Goal: Navigation & Orientation: Find specific page/section

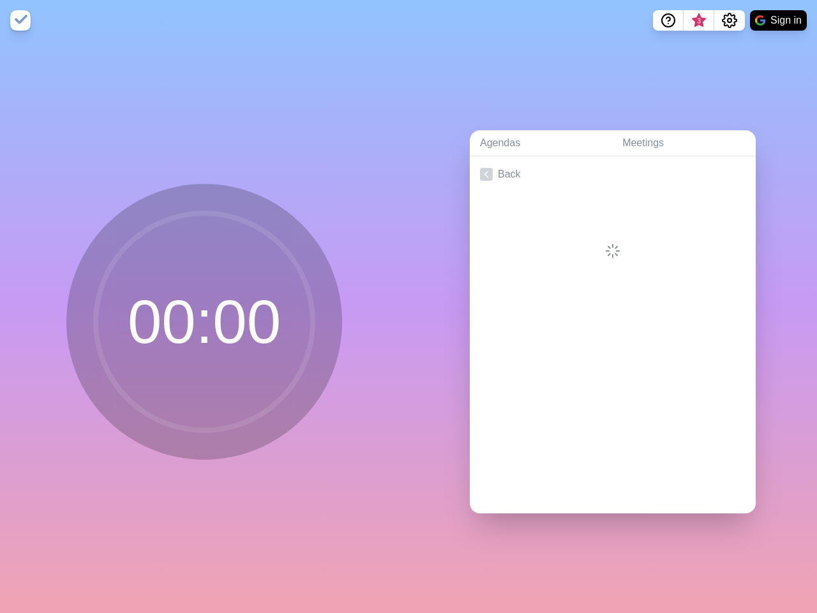
click at [408, 306] on div "Agendas Meetings Back" at bounding box center [612, 327] width 408 height 572
click at [667, 20] on icon "Help" at bounding box center [668, 19] width 4 height 4
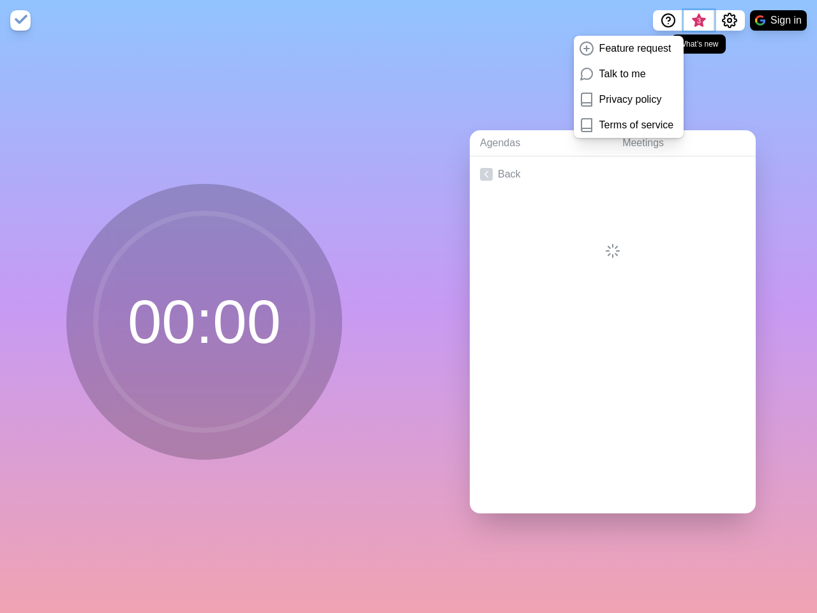
click at [698, 20] on span "3" at bounding box center [699, 21] width 10 height 10
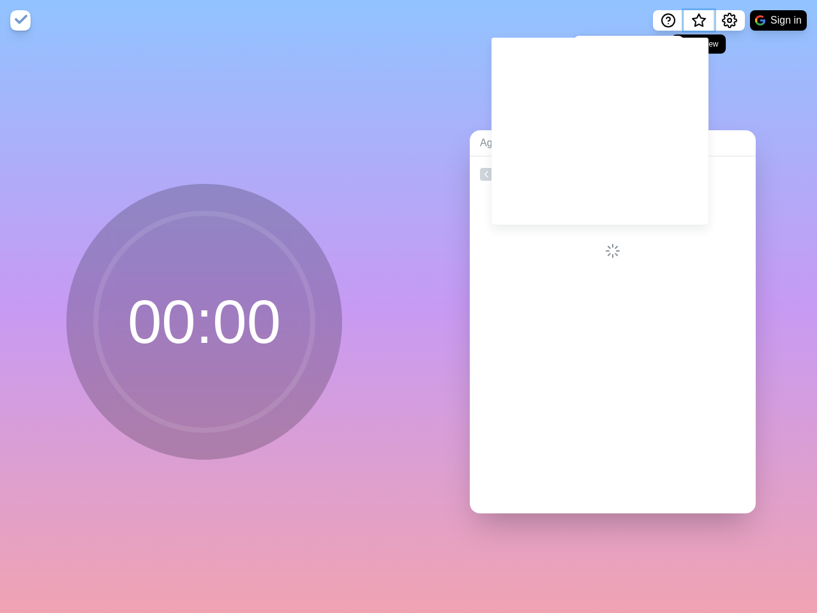
click at [698, 24] on span "What’s new" at bounding box center [698, 21] width 6 height 6
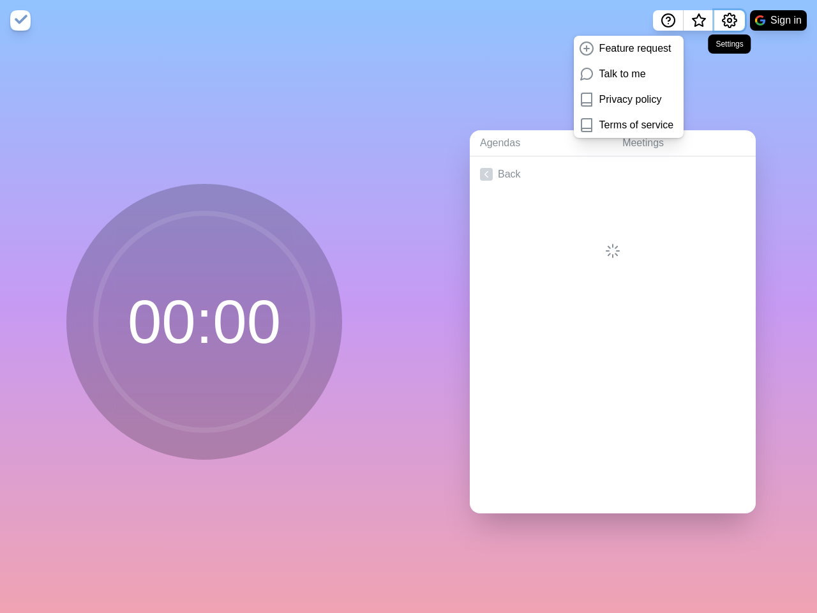
click at [729, 20] on icon "Settings" at bounding box center [729, 20] width 15 height 15
click at [778, 20] on button "Sign in" at bounding box center [778, 20] width 57 height 20
